Goal: Transaction & Acquisition: Download file/media

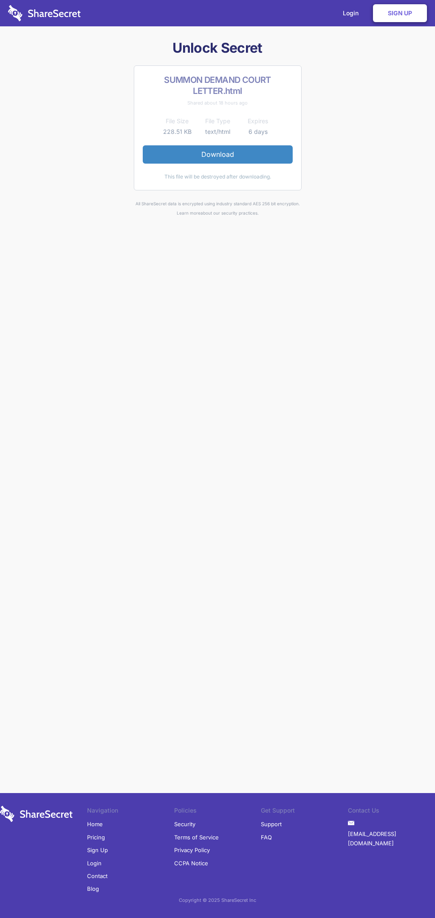
click at [218, 154] on link "Download" at bounding box center [218, 154] width 150 height 18
